Goal: Task Accomplishment & Management: Manage account settings

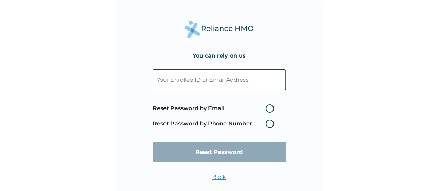
paste input "BHT/10698/A"
click at [250, 86] on input "BHT/10698/A" at bounding box center [219, 79] width 133 height 21
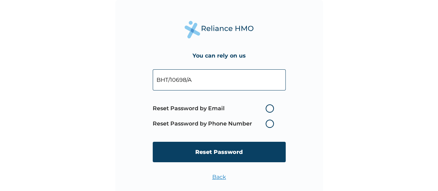
paste input "[EMAIL_ADDRESS][DOMAIN_NAME]"
type input "[EMAIL_ADDRESS][DOMAIN_NAME]"
click at [270, 110] on label "Reset Password by Email" at bounding box center [215, 108] width 125 height 8
click at [267, 110] on input "Reset Password by Email" at bounding box center [261, 108] width 11 height 11
radio input "true"
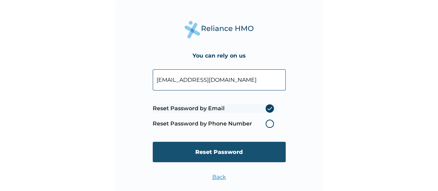
click at [233, 159] on input "Reset Password" at bounding box center [219, 152] width 133 height 20
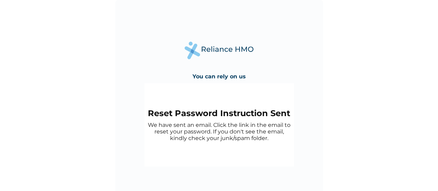
click at [152, 124] on p "We have sent an email. Click the link in the email to reset your password. If y…" at bounding box center [219, 132] width 143 height 20
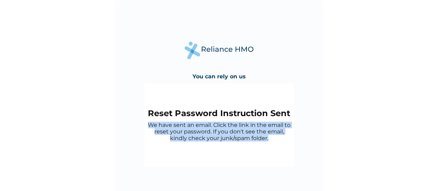
drag, startPoint x: 152, startPoint y: 124, endPoint x: 272, endPoint y: 140, distance: 120.4
click at [272, 140] on p "We have sent an email. Click the link in the email to reset your password. If y…" at bounding box center [219, 132] width 143 height 20
copy p "We have sent an email. Click the link in the email to reset your password. If y…"
